Goal: Task Accomplishment & Management: Manage account settings

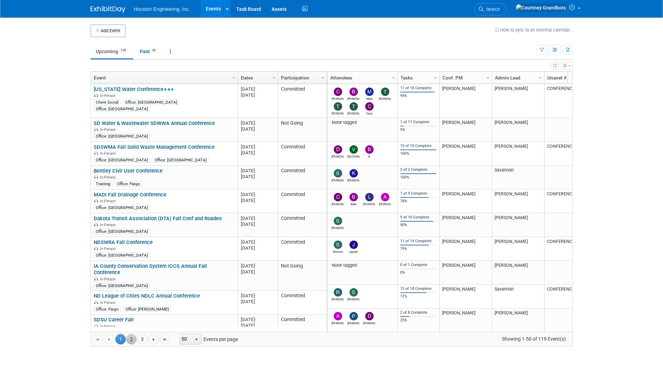
click at [130, 339] on link "2" at bounding box center [131, 339] width 10 height 10
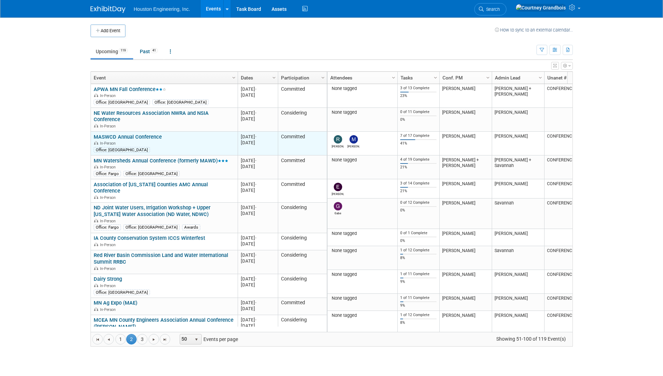
click at [121, 136] on link "MASWCD Annual Conference" at bounding box center [128, 137] width 68 height 6
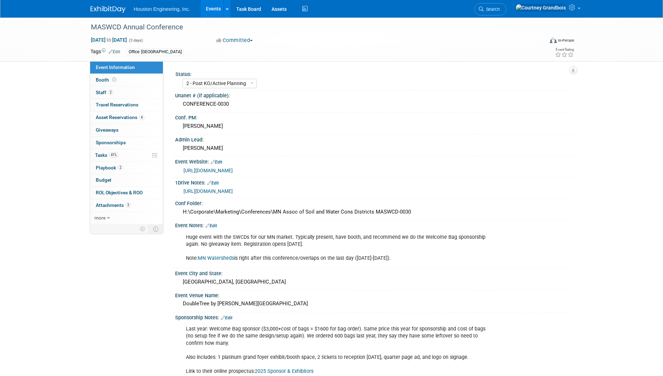
select select "2 - Post KO/Active Planning"
select select "Pending"
select select "Environmental"
click at [120, 155] on link "41% Tasks 41%" at bounding box center [126, 155] width 73 height 12
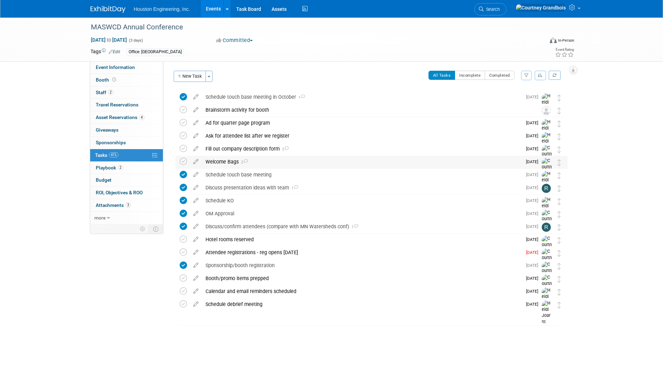
click at [239, 163] on div "Welcome Bags 2" at bounding box center [362, 162] width 320 height 12
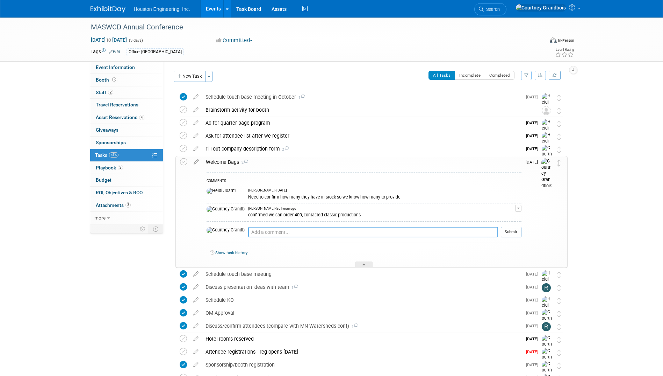
click at [256, 228] on textarea at bounding box center [373, 232] width 250 height 10
type textarea "these have been sent to production"
click at [509, 234] on button "Submit" at bounding box center [511, 232] width 21 height 10
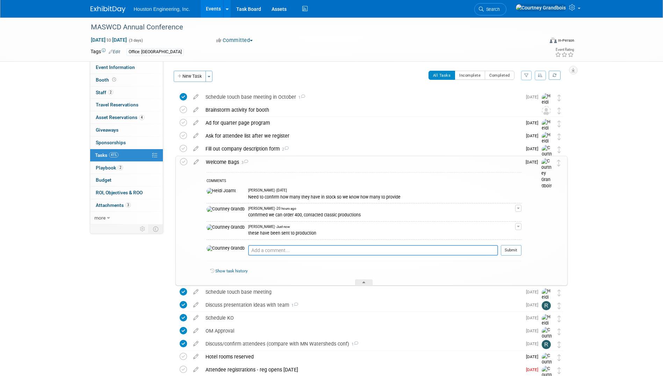
click at [219, 12] on link "Events" at bounding box center [214, 8] width 26 height 17
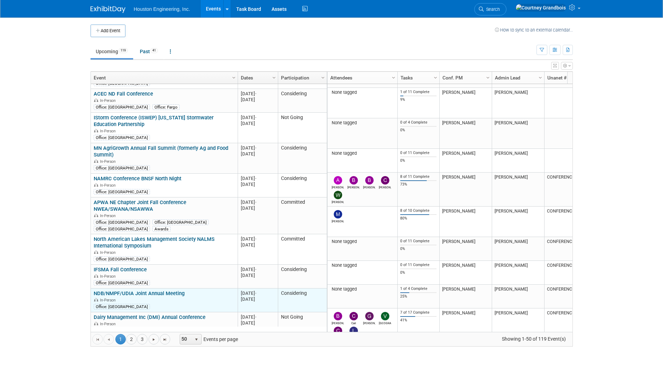
click at [172, 290] on link "NDB/NMPF/UDIA Joint Annual Meeting" at bounding box center [139, 293] width 91 height 6
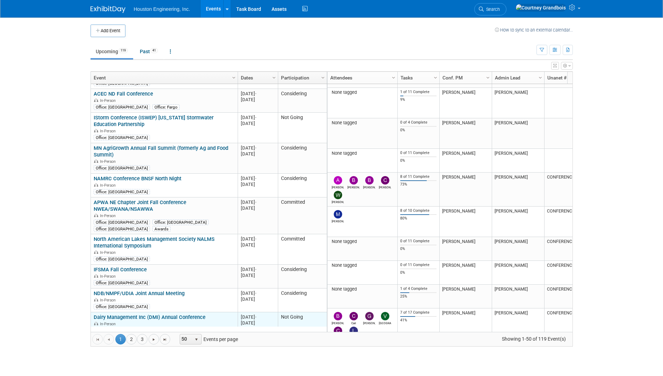
click at [183, 314] on link "Dairy Management Inc (DMI) Annual Conference" at bounding box center [150, 317] width 112 height 6
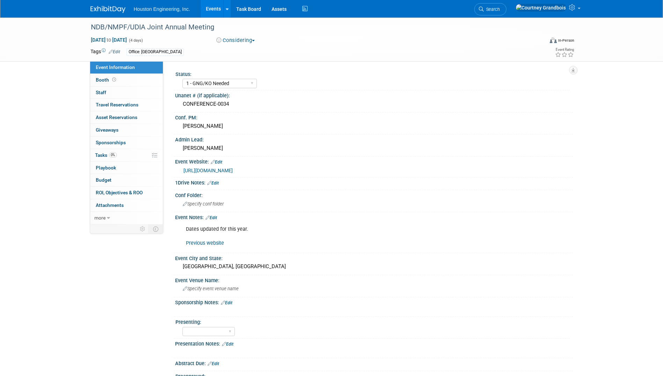
select select "1 - GNG/KO Needed"
select select "Environmental"
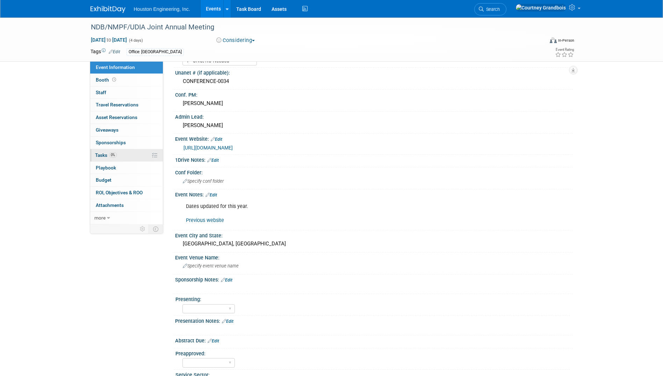
scroll to position [35, 0]
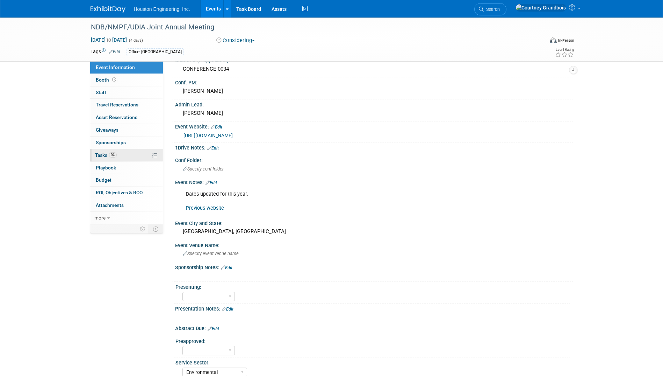
click at [110, 153] on span "0%" at bounding box center [113, 154] width 8 height 5
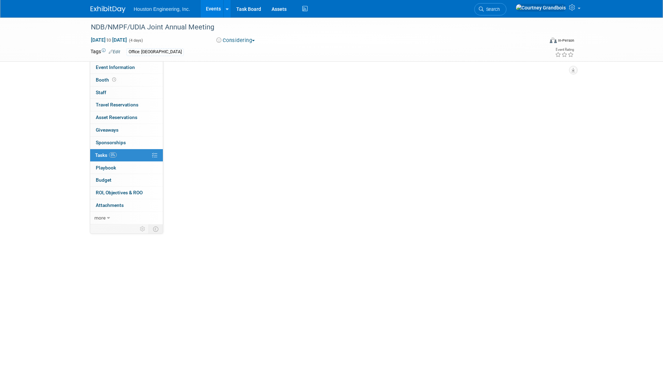
scroll to position [0, 0]
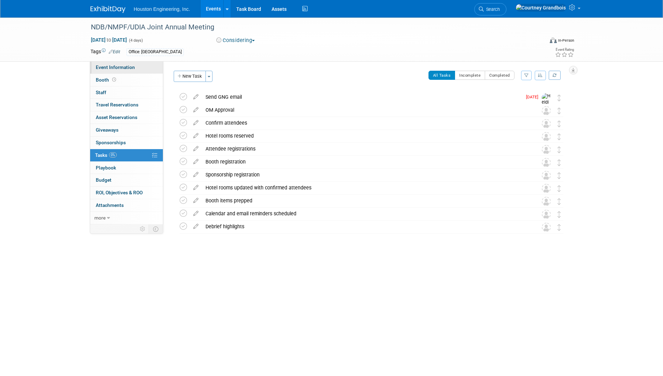
click at [105, 69] on span "Event Information" at bounding box center [115, 67] width 39 height 6
select select "1 - GNG/KO Needed"
select select "Environmental"
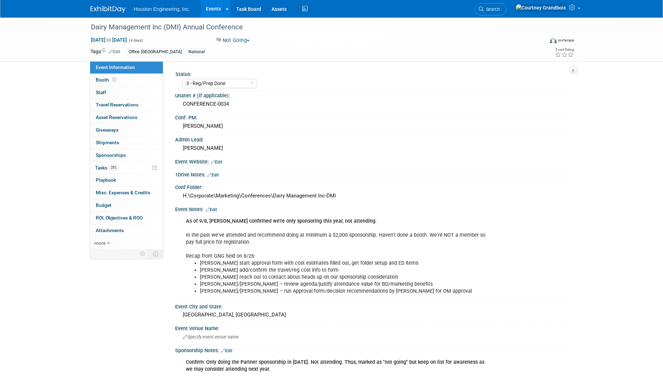
select select "3 - Reg/Prep Done"
select select "Environmental"
click at [133, 172] on link "25% Tasks 25%" at bounding box center [126, 168] width 73 height 12
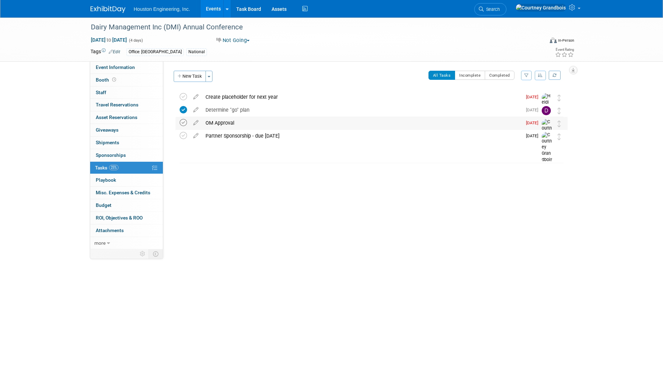
click at [182, 122] on icon at bounding box center [183, 122] width 7 height 7
